Goal: Task Accomplishment & Management: Use online tool/utility

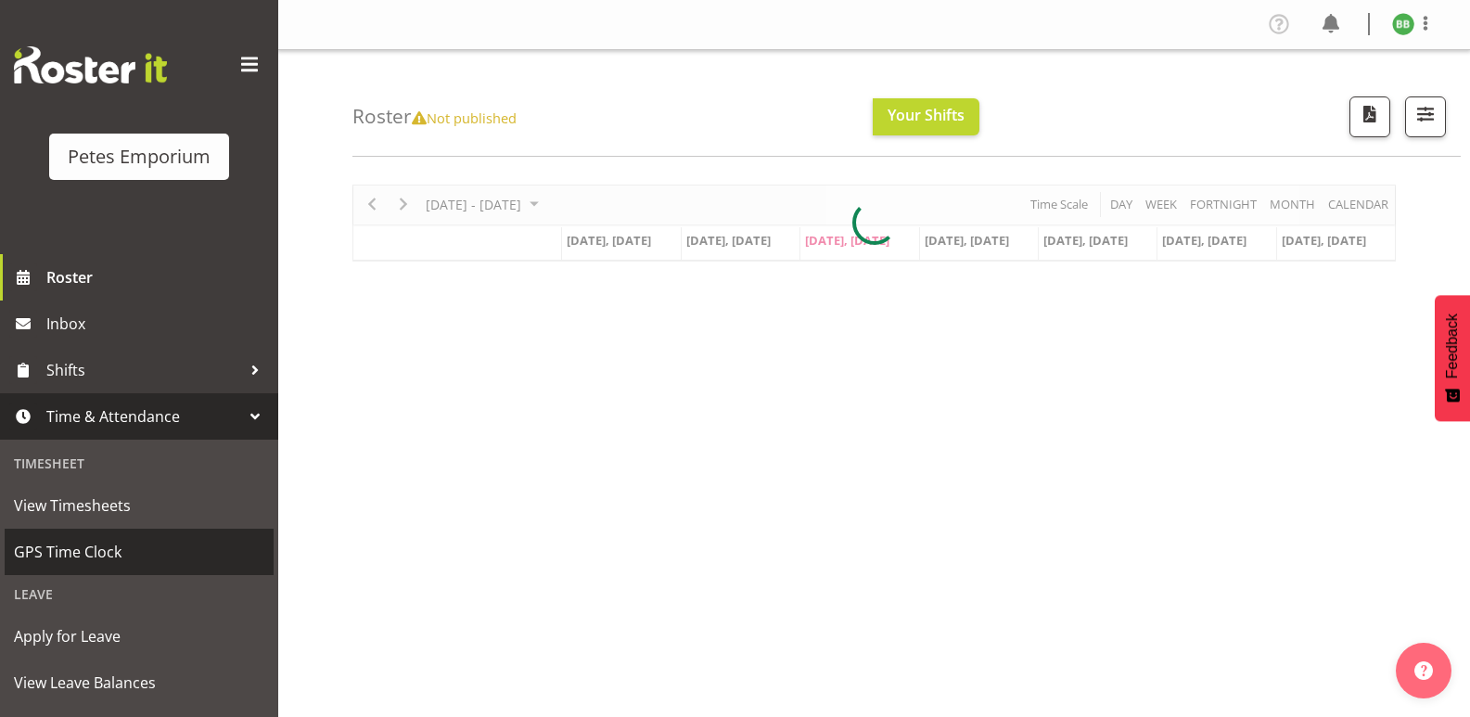
click at [142, 572] on link "GPS Time Clock" at bounding box center [139, 552] width 269 height 46
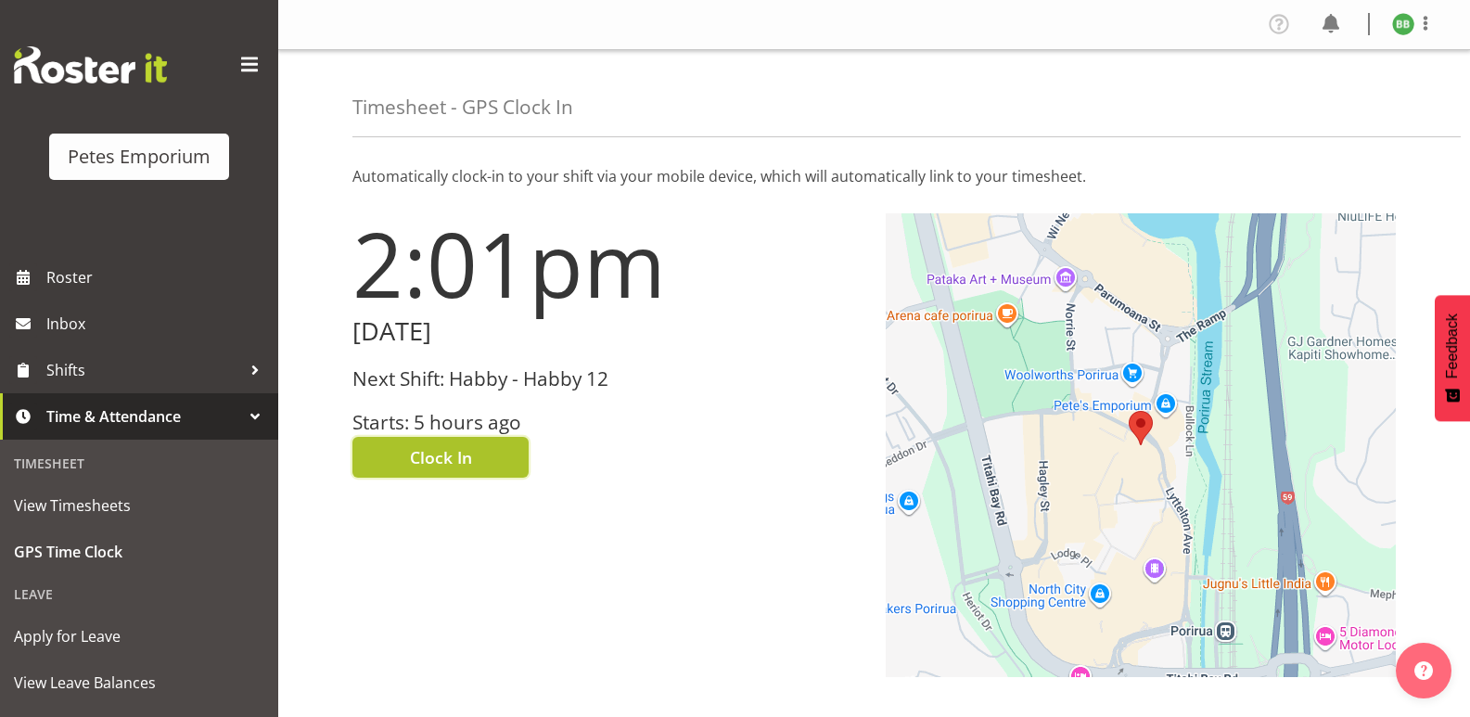
click at [452, 477] on button "Clock In" at bounding box center [440, 457] width 176 height 41
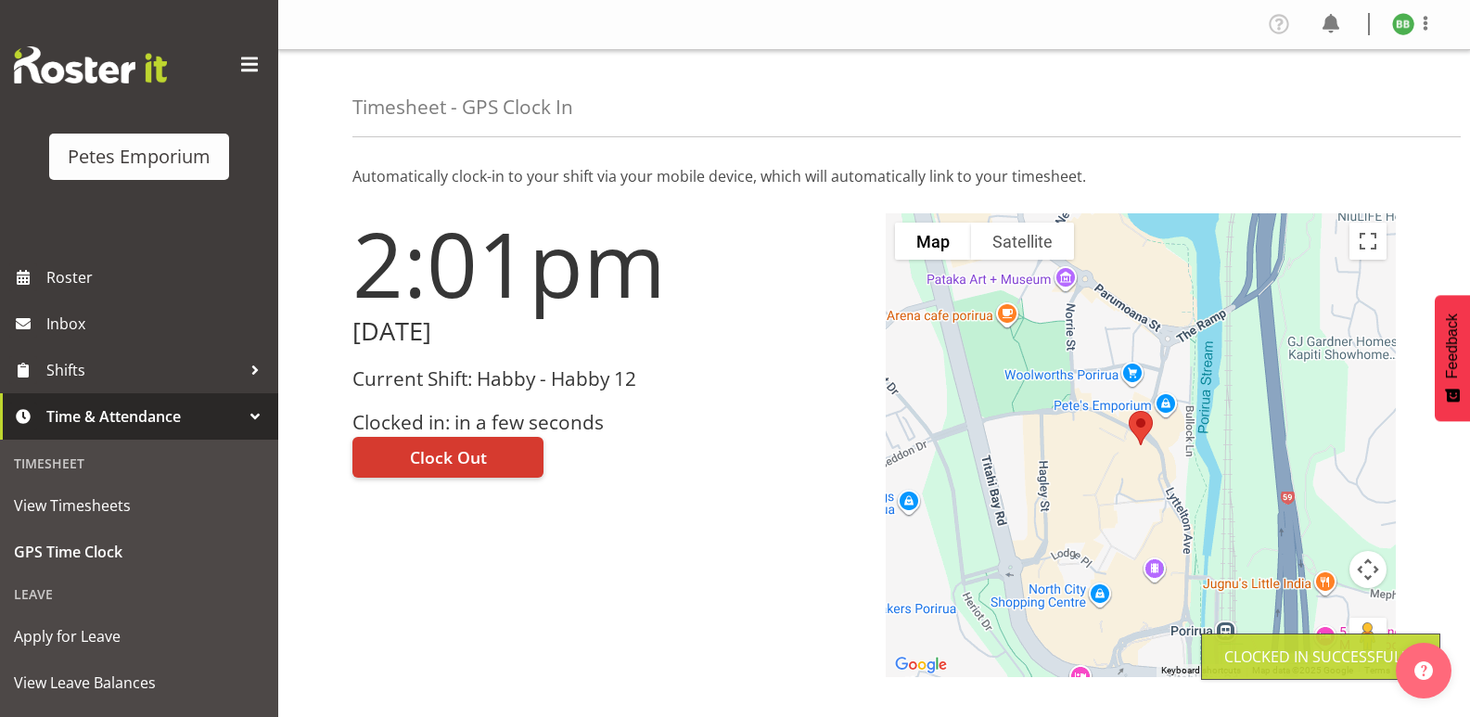
click at [1401, 26] on img at bounding box center [1403, 24] width 22 height 22
click at [1342, 105] on link "Log Out" at bounding box center [1347, 97] width 178 height 33
